Goal: Information Seeking & Learning: Understand process/instructions

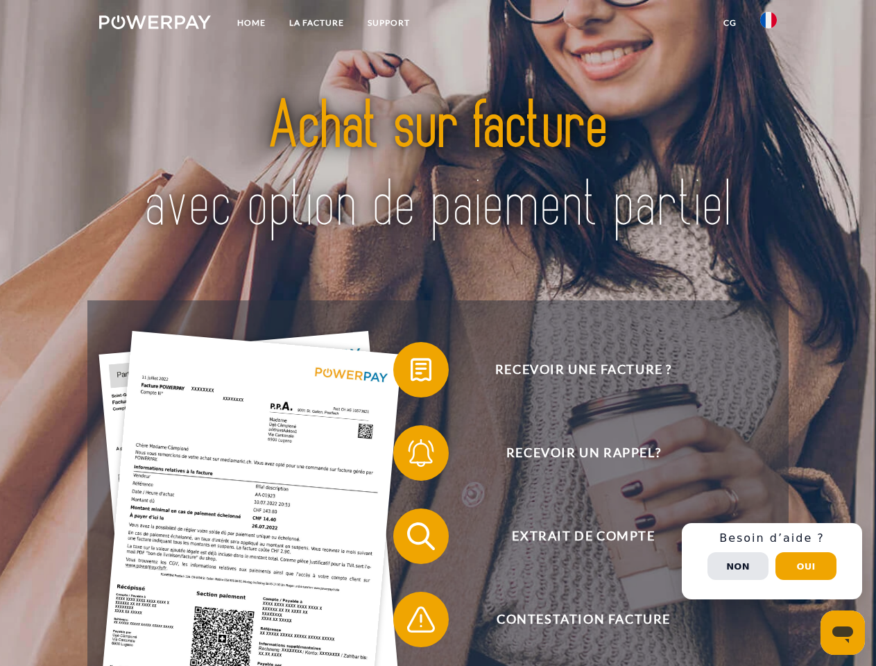
click at [155, 24] on img at bounding box center [155, 22] width 112 height 14
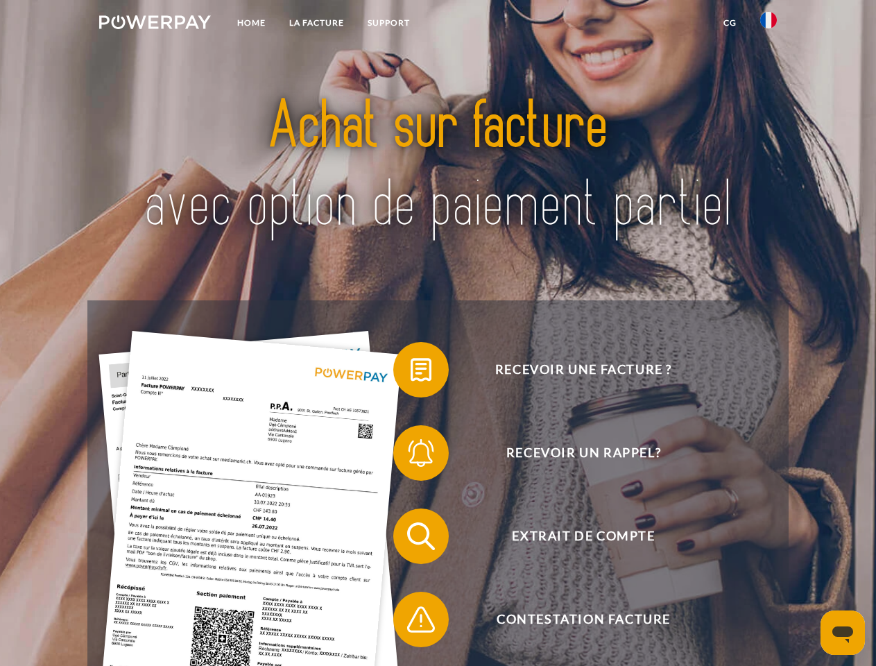
click at [769, 24] on img at bounding box center [769, 20] width 17 height 17
click at [730, 23] on link "CG" at bounding box center [730, 22] width 37 height 25
click at [411, 373] on span at bounding box center [400, 369] width 69 height 69
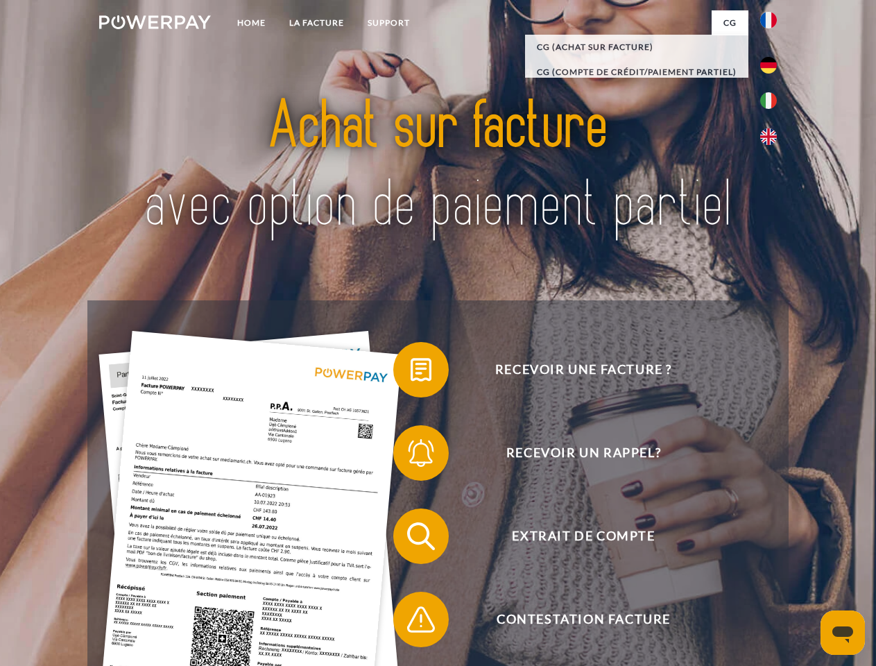
click at [411, 456] on div "Recevoir une facture ? Recevoir un rappel? Extrait de compte retour" at bounding box center [437, 577] width 701 height 555
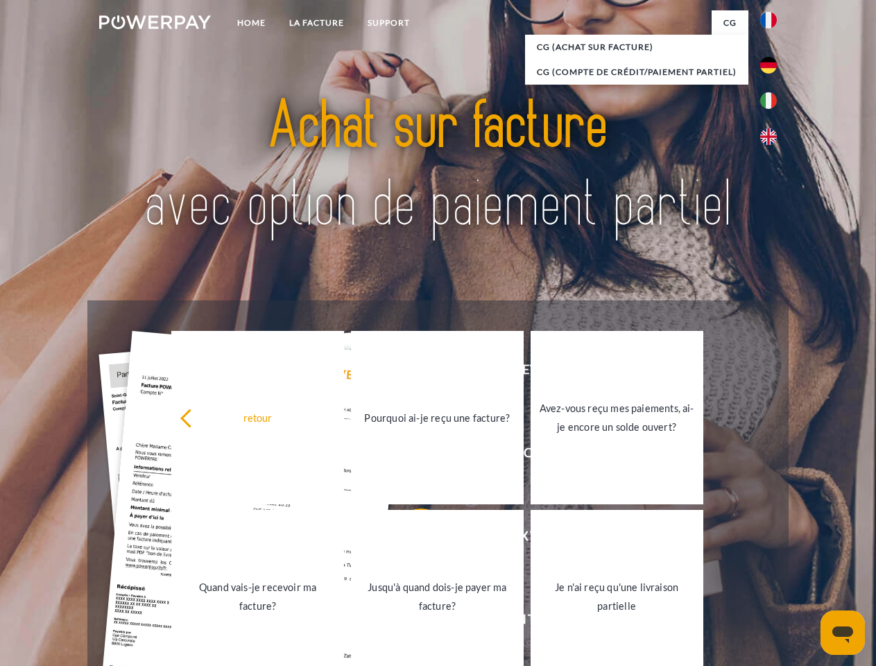
click at [411, 539] on link "Jusqu'à quand dois-je payer ma facture?" at bounding box center [437, 596] width 173 height 173
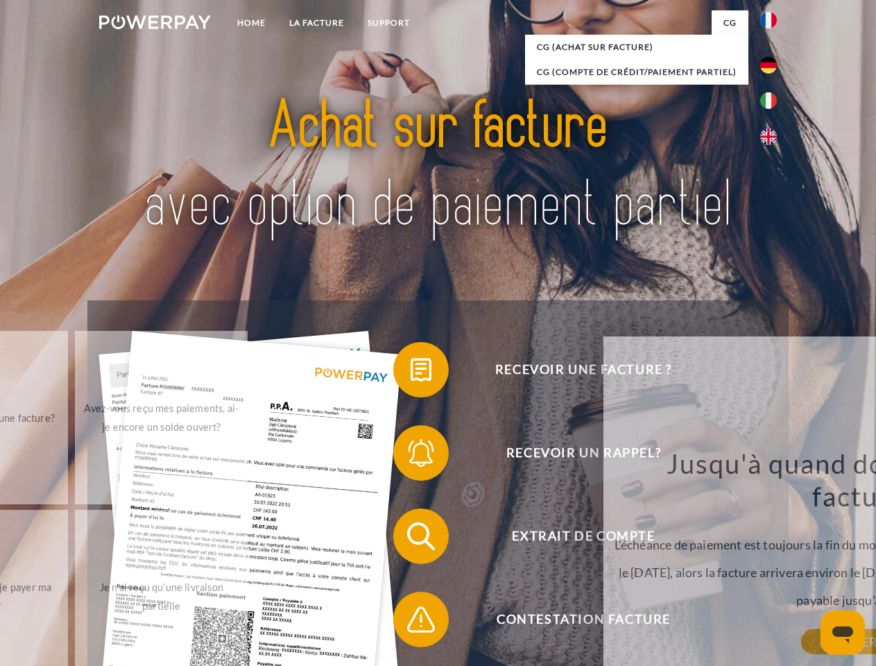
click at [611, 622] on div "Jusqu'à quand dois-je payer ma facture? L'échéance de paiement est toujours la …" at bounding box center [864, 544] width 507 height 195
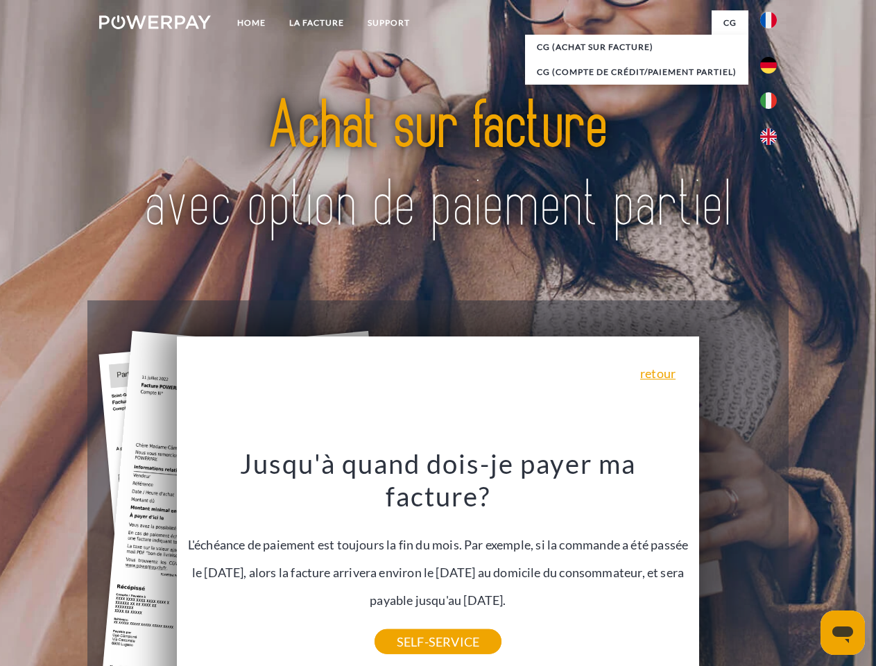
click at [772, 561] on div "Recevoir une facture ? Recevoir un rappel? Extrait de compte retour" at bounding box center [437, 577] width 701 height 555
click at [738, 564] on span "Extrait de compte" at bounding box center [584, 537] width 340 height 56
click at [806, 566] on header "Home LA FACTURE Support" at bounding box center [438, 479] width 876 height 958
